Goal: Task Accomplishment & Management: Manage account settings

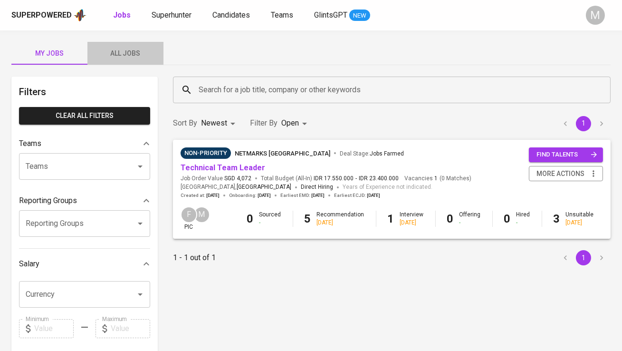
click at [133, 56] on span "All Jobs" at bounding box center [125, 54] width 65 height 12
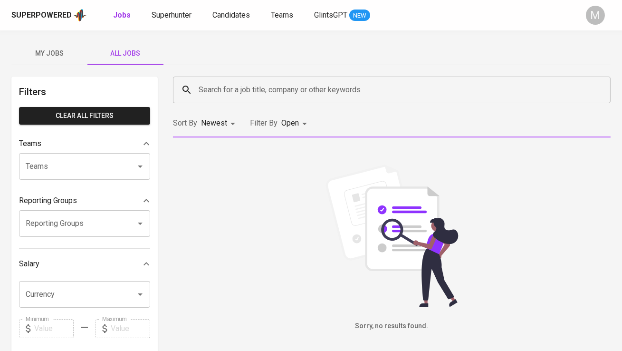
click at [243, 94] on input "Search for a job title, company or other keywords" at bounding box center [394, 90] width 396 height 18
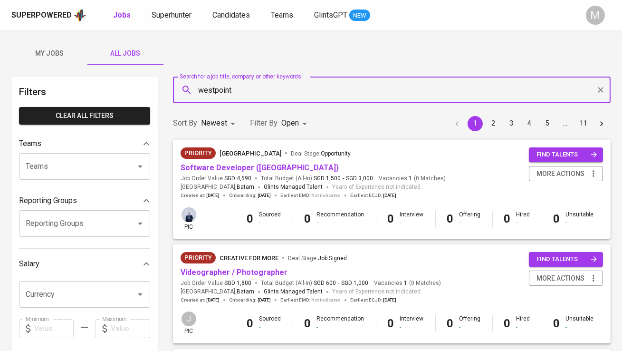
type input "westpoint"
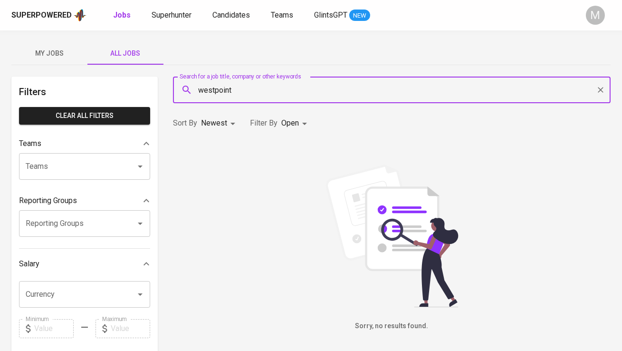
click at [292, 115] on body "Superpowered Jobs Superhunter Candidates Teams GlintsGPT NEW M My Jobs All Jobs…" at bounding box center [311, 324] width 622 height 649
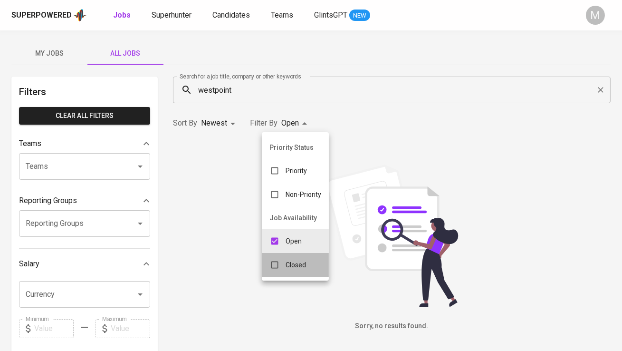
click at [287, 263] on p "Closed" at bounding box center [296, 265] width 20 height 10
type input "OPEN,CLOSE"
checkbox input "true"
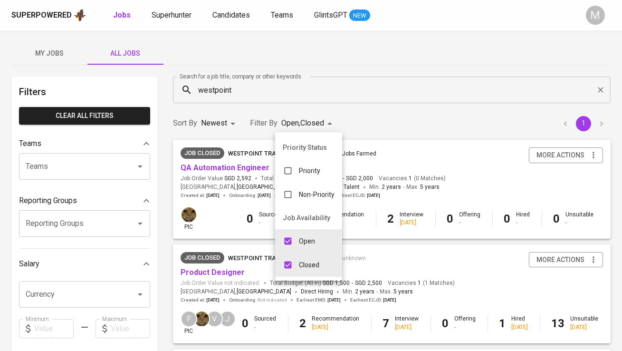
click at [221, 174] on div at bounding box center [311, 175] width 622 height 351
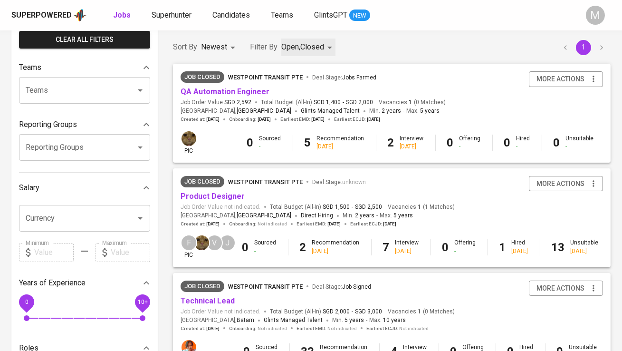
scroll to position [59, 0]
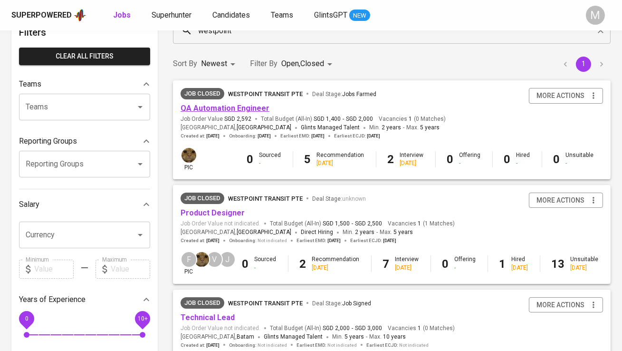
click at [224, 111] on link "QA Automation Engineer" at bounding box center [225, 108] width 89 height 9
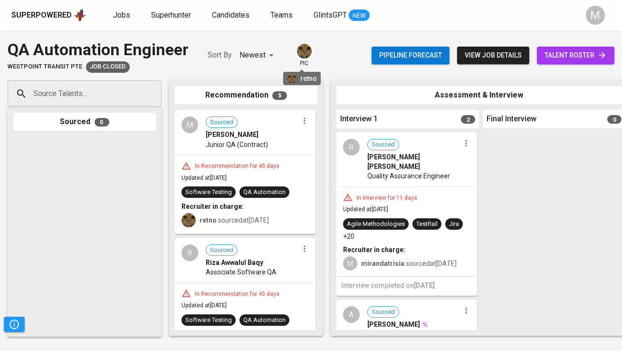
click at [302, 49] on img at bounding box center [304, 51] width 15 height 15
click at [585, 57] on span "talent roster" at bounding box center [576, 55] width 62 height 12
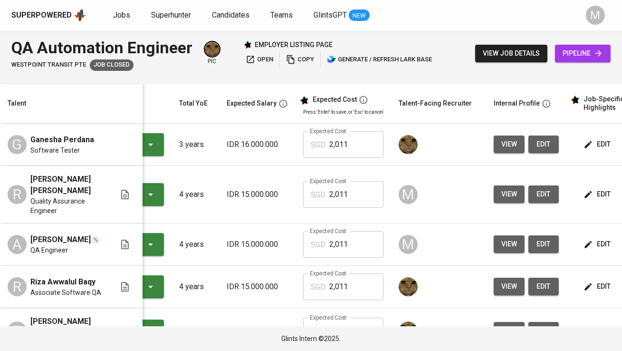
scroll to position [0, 77]
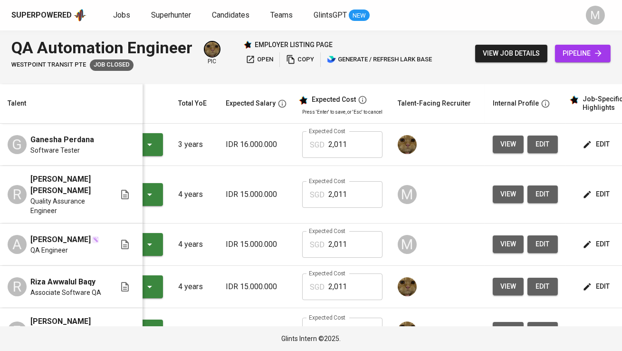
click at [590, 188] on span "edit" at bounding box center [597, 194] width 25 height 12
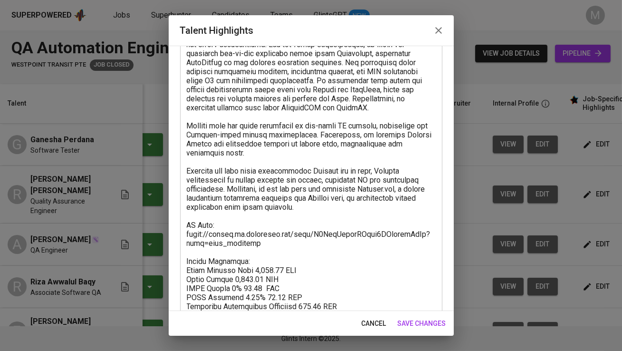
scroll to position [121, 0]
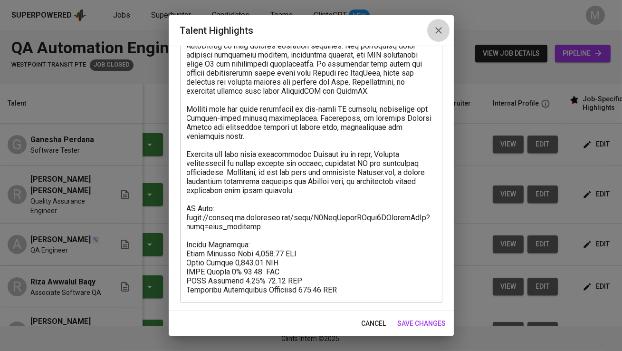
click at [437, 30] on icon "button" at bounding box center [438, 30] width 11 height 11
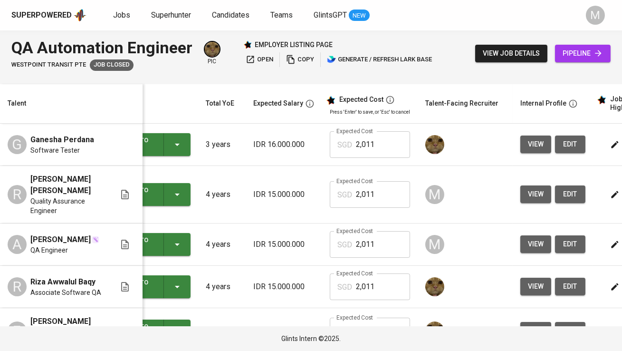
scroll to position [0, 49]
